Goal: Ask a question

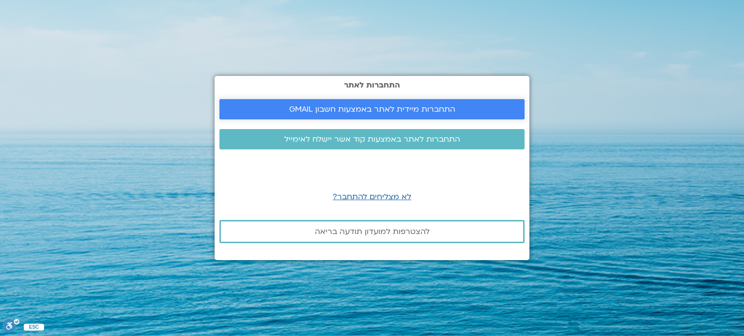
click at [366, 103] on link "התחברות מיידית לאתר באמצעות חשבון GMAIL" at bounding box center [371, 109] width 305 height 20
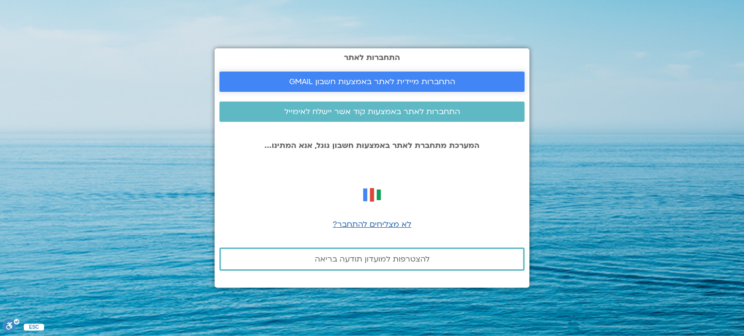
click at [357, 77] on span "התחברות מיידית לאתר באמצעות חשבון GMAIL" at bounding box center [372, 81] width 166 height 9
click at [362, 82] on span "התחברות מיידית לאתר באמצעות חשבון GMAIL" at bounding box center [372, 81] width 166 height 9
click at [315, 111] on span "התחברות לאתר באמצעות קוד אשר יישלח לאימייל" at bounding box center [372, 111] width 176 height 9
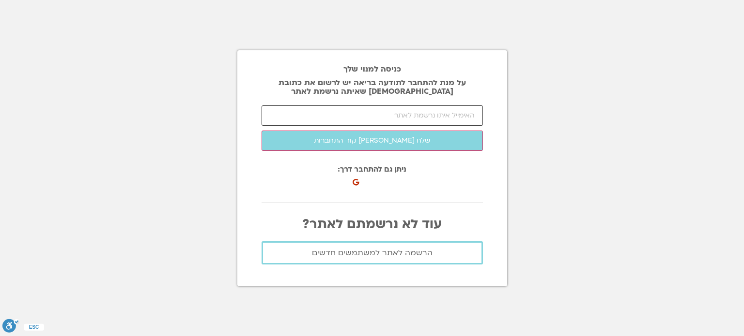
click at [315, 111] on input "email" at bounding box center [371, 116] width 221 height 20
drag, startPoint x: 475, startPoint y: 114, endPoint x: 458, endPoint y: 121, distance: 18.1
click at [458, 121] on input "doritcoach@gmail/com" at bounding box center [371, 116] width 221 height 20
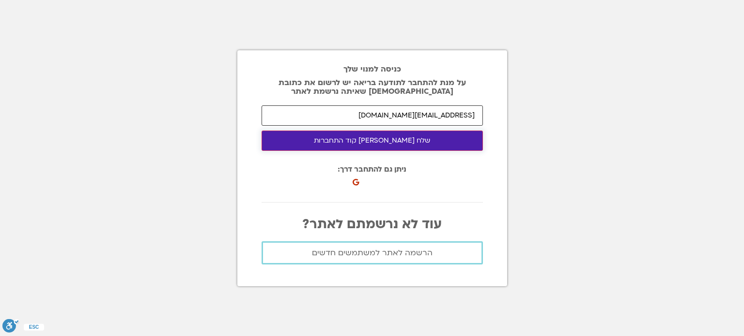
type input "doritcoach@gmail.com"
click at [393, 140] on button "שלח לי קוד התחברות" at bounding box center [371, 141] width 221 height 20
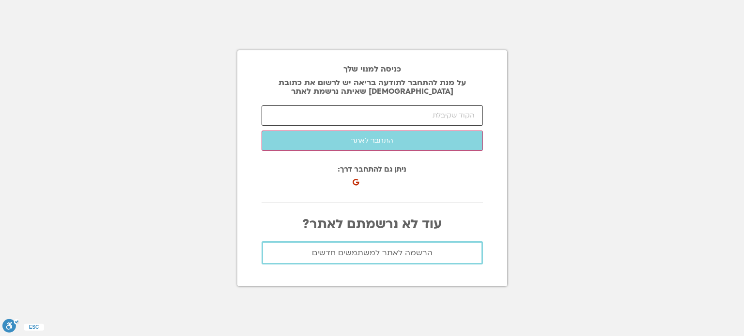
click at [308, 121] on input "number" at bounding box center [371, 116] width 221 height 20
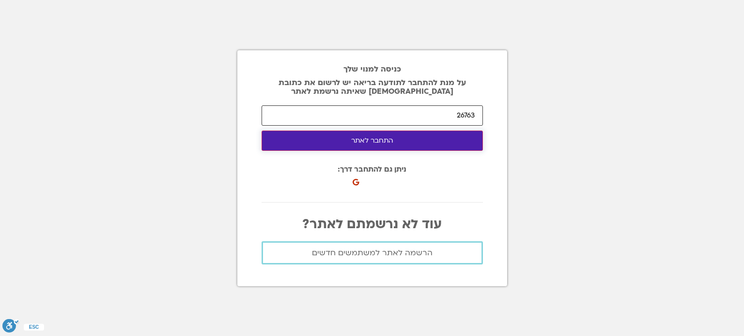
type input "26763"
click at [378, 141] on button "התחבר לאתר" at bounding box center [371, 141] width 221 height 20
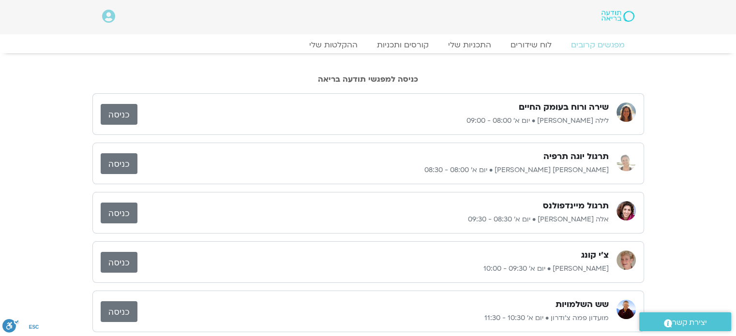
click at [124, 162] on link "כניסה" at bounding box center [119, 163] width 37 height 21
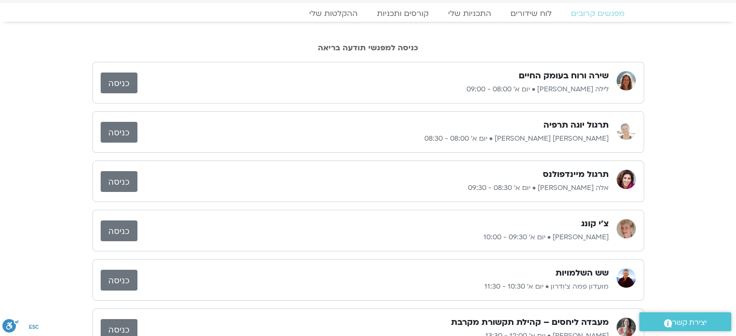
scroll to position [48, 0]
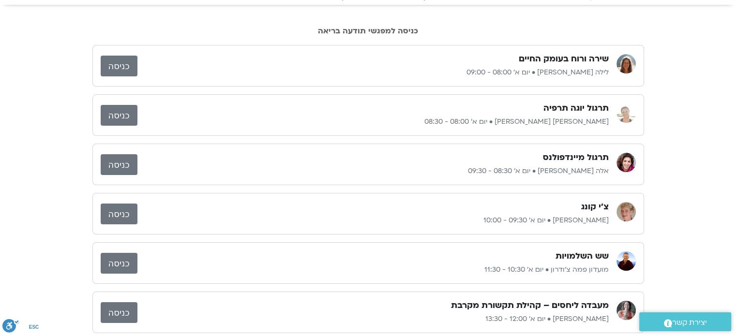
click at [118, 64] on link "כניסה" at bounding box center [119, 66] width 37 height 21
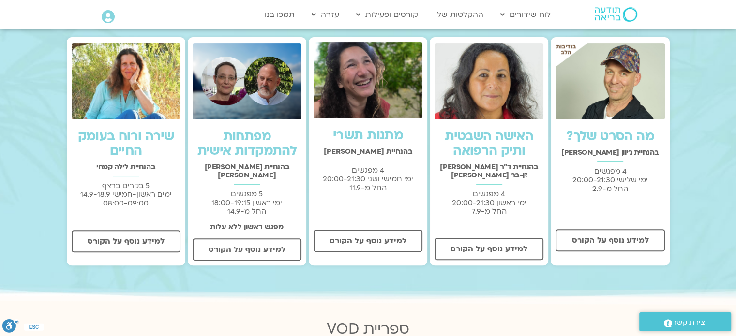
scroll to position [339, 0]
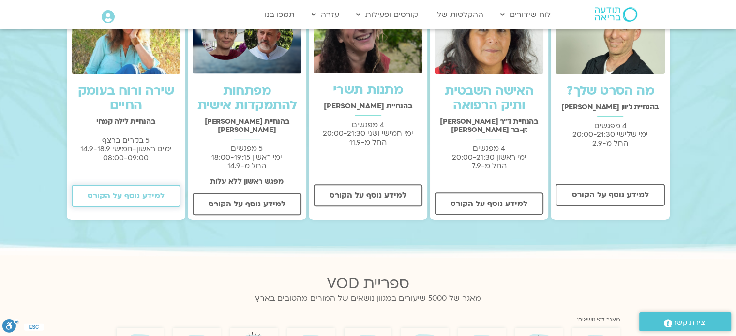
click at [139, 198] on span "למידע נוסף על הקורס" at bounding box center [126, 196] width 77 height 9
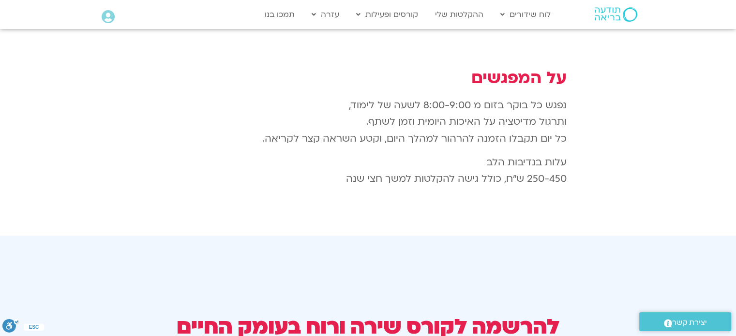
scroll to position [1694, 0]
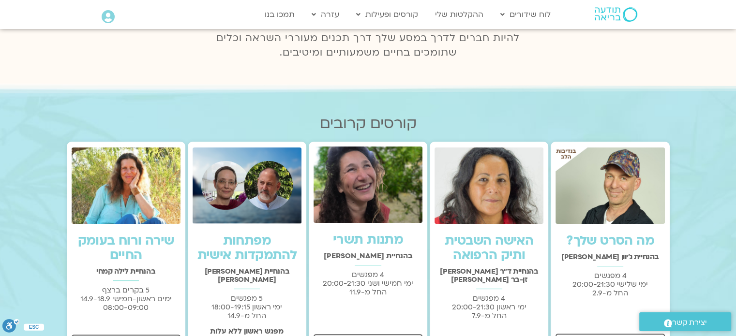
scroll to position [194, 0]
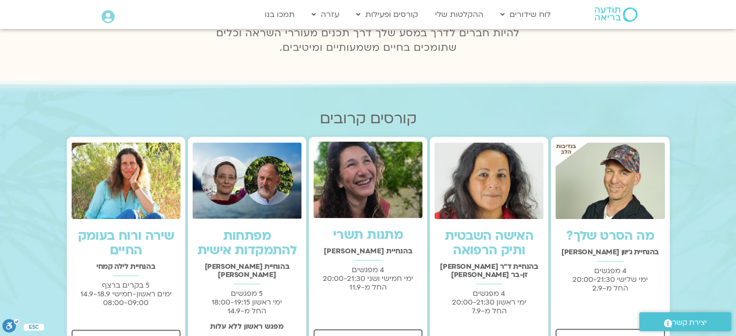
click at [145, 198] on img at bounding box center [126, 181] width 109 height 76
click at [559, 34] on link "לוח שידורים יומי" at bounding box center [549, 35] width 106 height 22
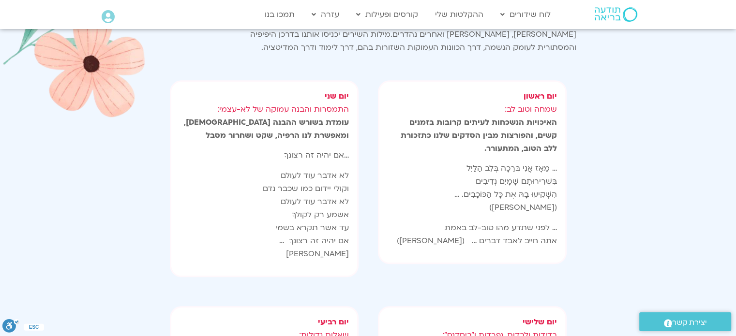
scroll to position [1113, 0]
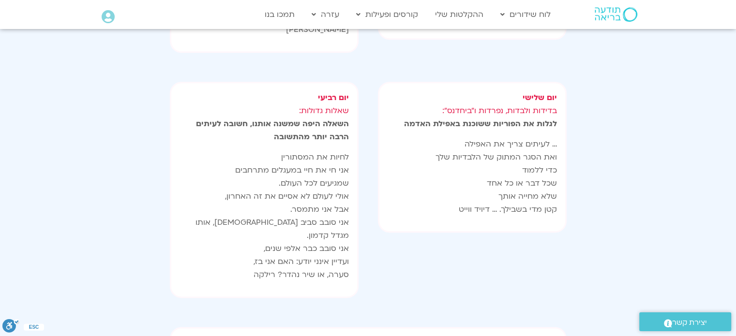
click at [683, 321] on span "יצירת קשר" at bounding box center [689, 323] width 35 height 13
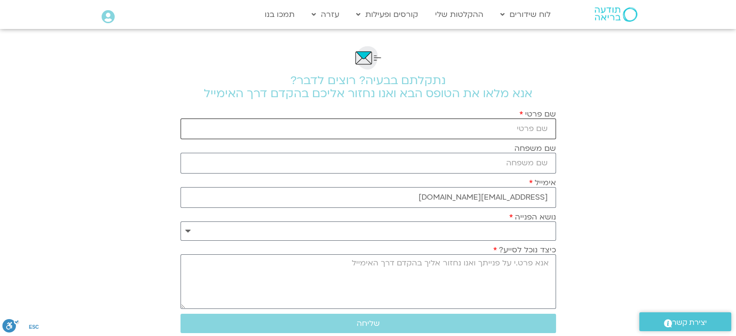
click at [505, 127] on input "שם פרטי" at bounding box center [369, 129] width 376 height 21
type input "דורית"
click at [501, 161] on input "שם משפחה" at bounding box center [369, 163] width 376 height 21
type input "הימן"
click at [522, 228] on select "**********" at bounding box center [369, 231] width 376 height 19
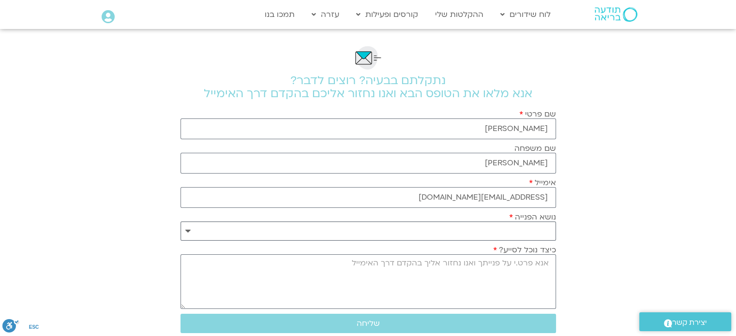
select select "**********"
click at [181, 222] on select "**********" at bounding box center [369, 231] width 376 height 19
click at [546, 260] on textarea "כיצד נוכל לסייע?" at bounding box center [369, 282] width 376 height 55
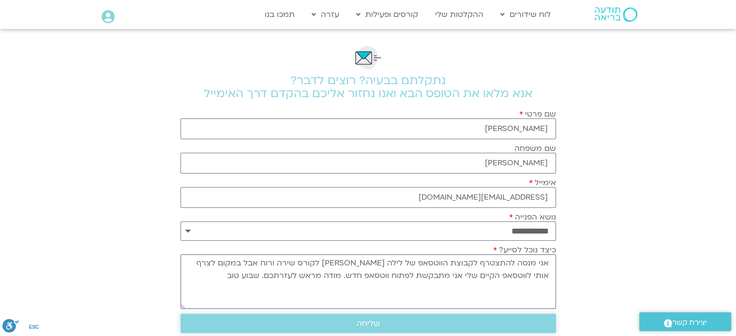
type textarea "אני מנסה להתצטרף לקבוצת הווטסאפ של לילה קמחי לקורס שירה ורוח אבל במקום לצרף אות…"
click at [363, 323] on span "שליחה" at bounding box center [368, 323] width 23 height 9
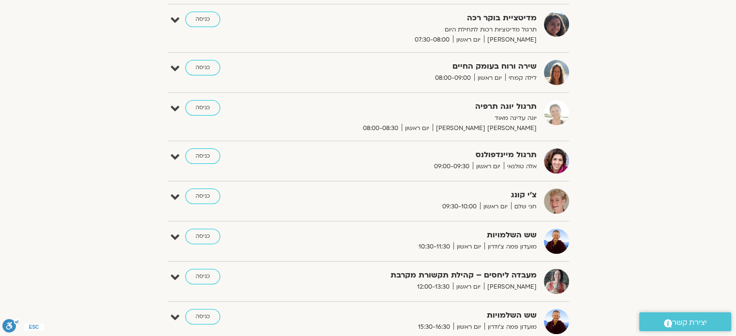
scroll to position [242, 0]
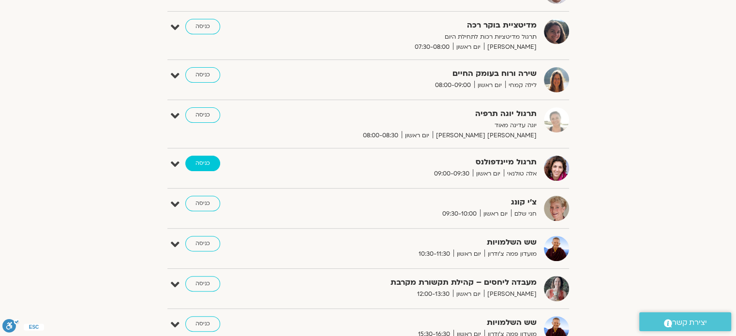
click at [198, 163] on link "כניסה" at bounding box center [202, 163] width 35 height 15
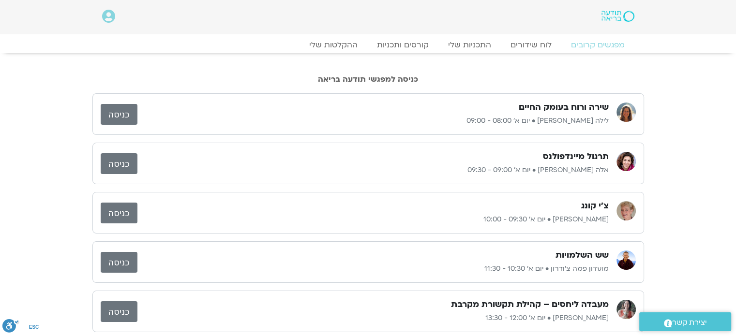
click at [121, 163] on link "כניסה" at bounding box center [119, 163] width 37 height 21
click at [111, 209] on link "כניסה" at bounding box center [119, 213] width 37 height 21
